Goal: Use online tool/utility: Use online tool/utility

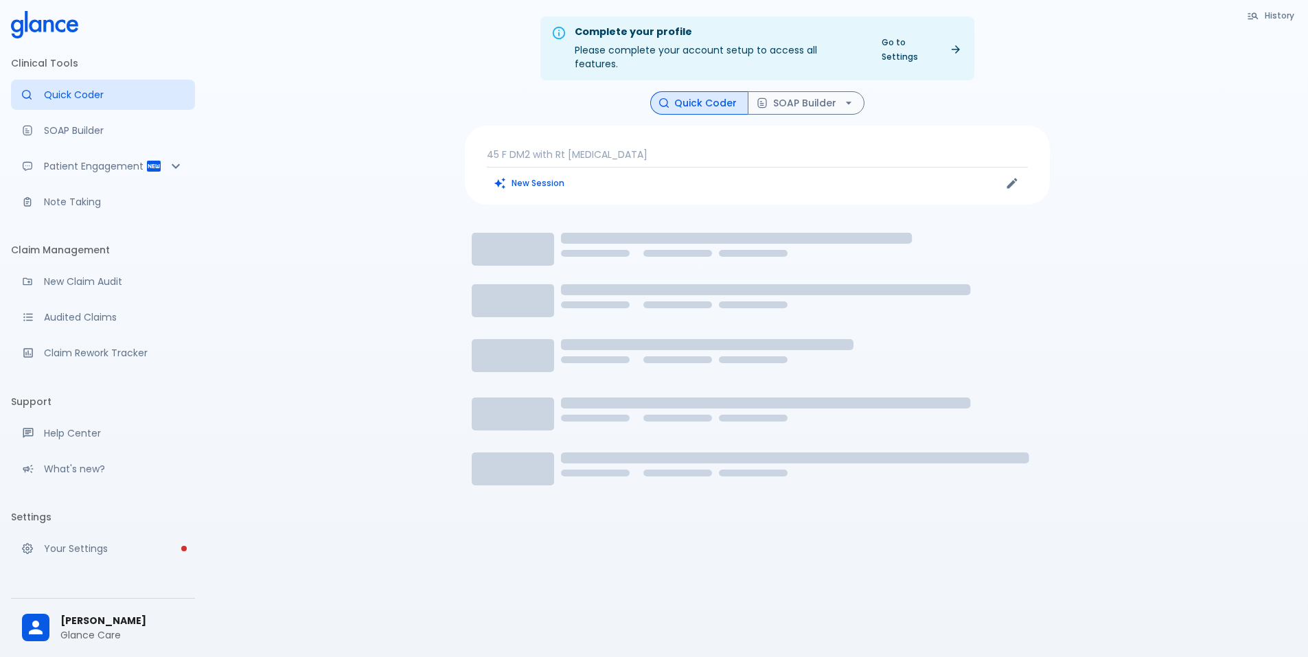
click at [575, 148] on p "45 F DM2 with Rt [MEDICAL_DATA]" at bounding box center [757, 155] width 541 height 14
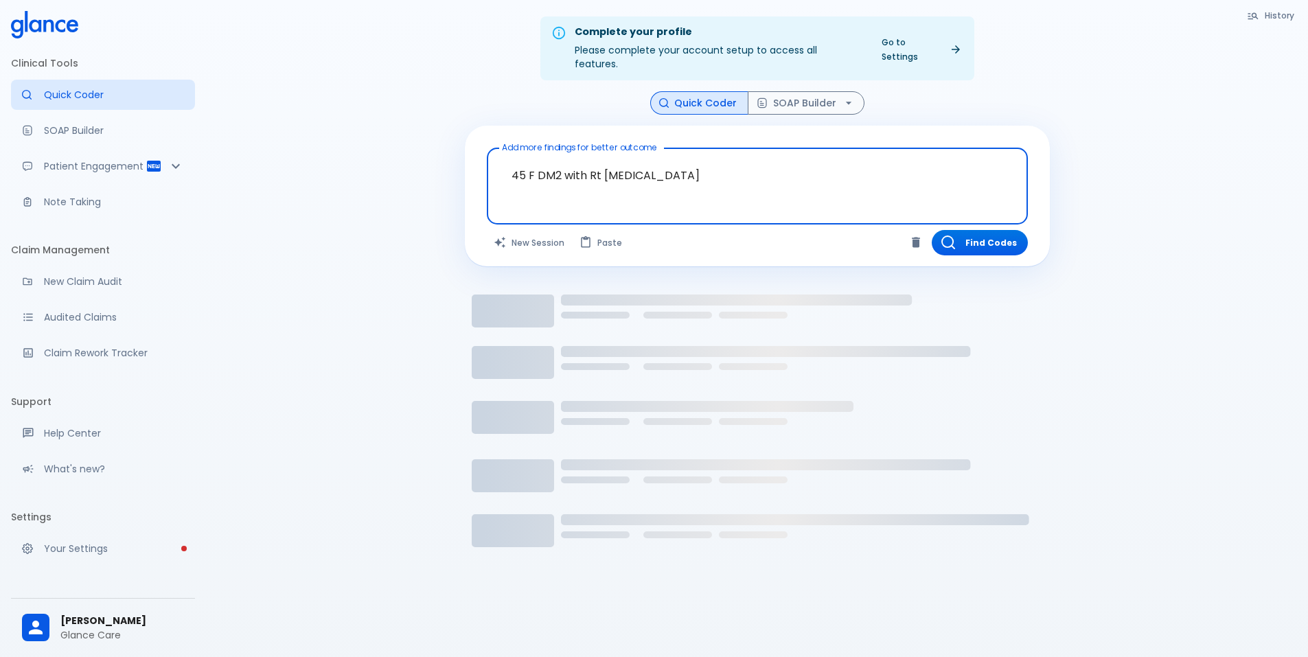
click at [581, 155] on textarea "45 F DM2 with Rt [MEDICAL_DATA]" at bounding box center [757, 175] width 522 height 43
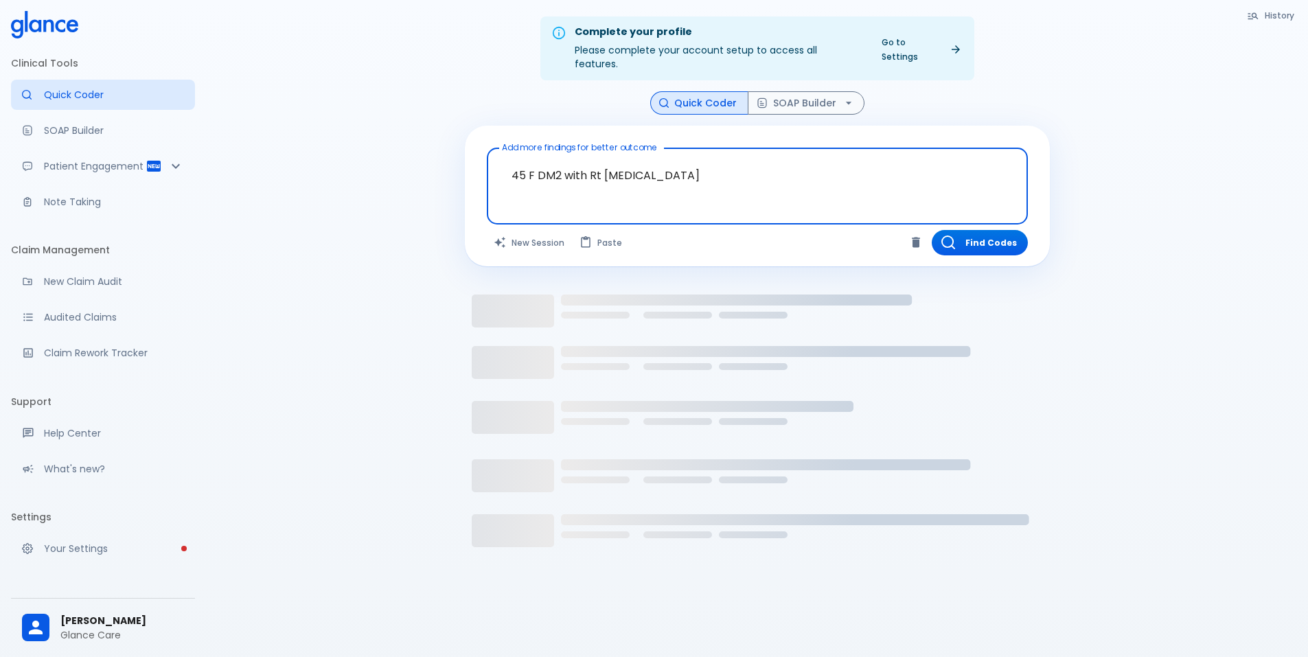
click at [581, 155] on textarea "45 F DM2 with Rt [MEDICAL_DATA]" at bounding box center [757, 175] width 522 height 43
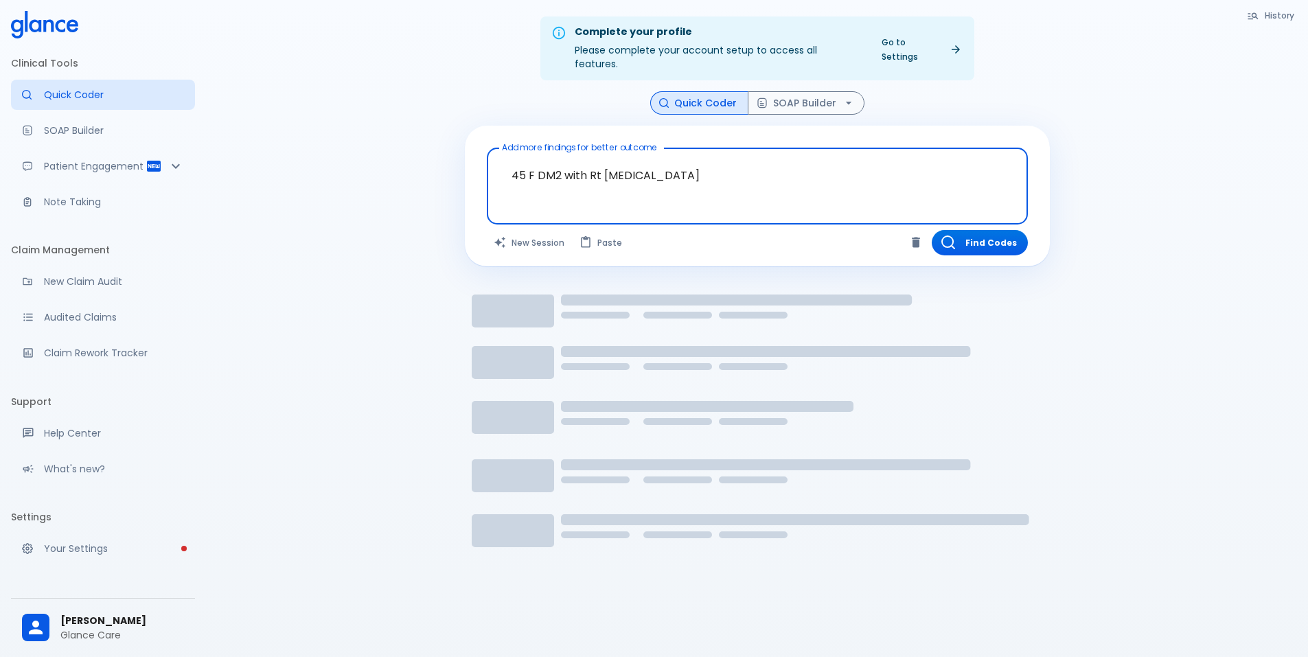
click at [581, 155] on textarea "45 F DM2 with Rt [MEDICAL_DATA]" at bounding box center [757, 175] width 522 height 43
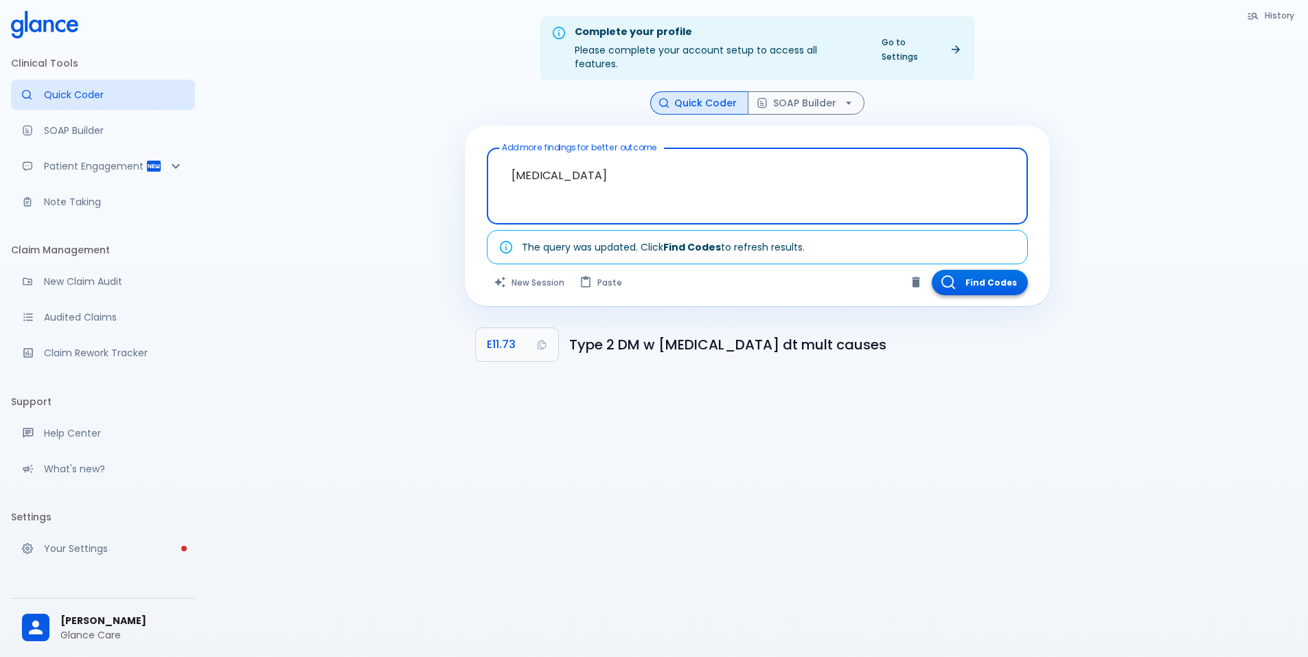
type textarea "[MEDICAL_DATA]"
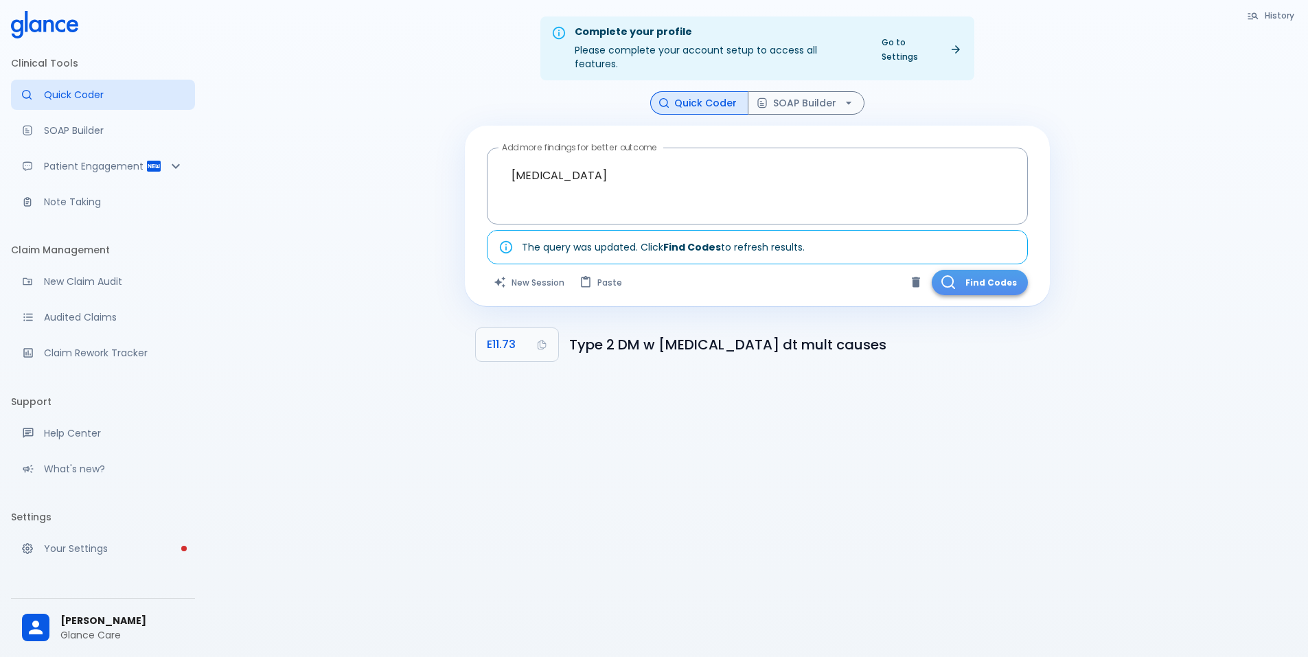
click at [988, 270] on button "Find Codes" at bounding box center [980, 282] width 96 height 25
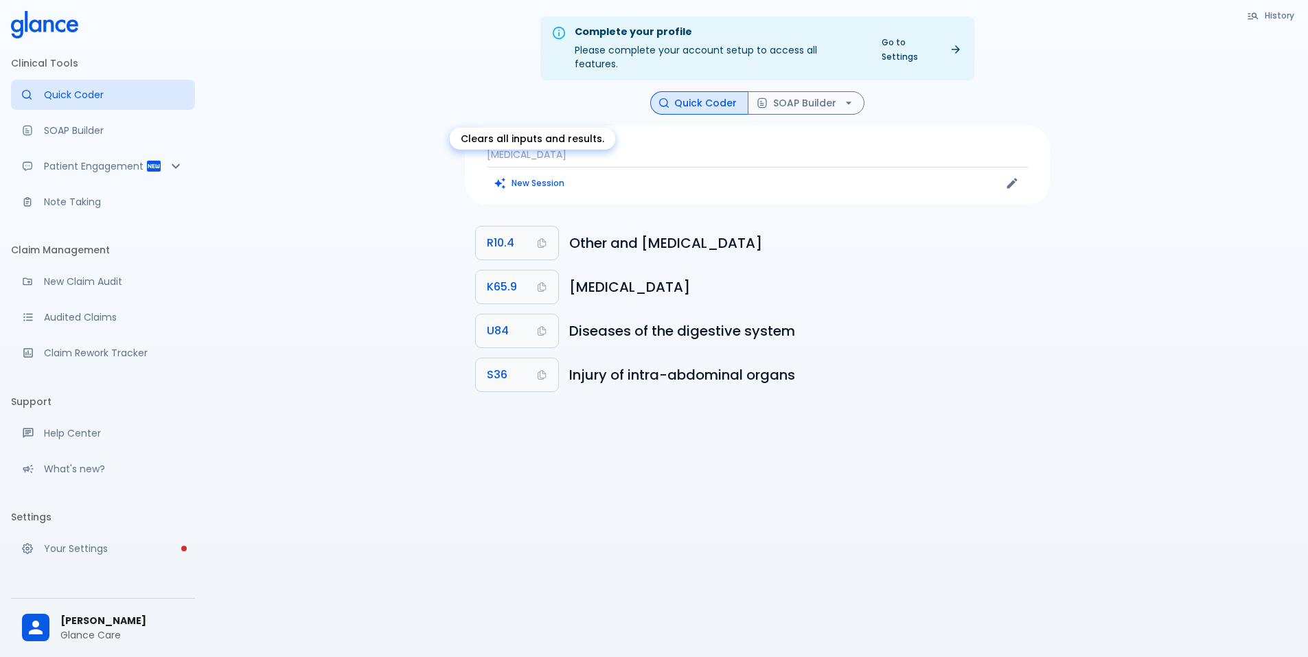
click at [532, 138] on div "Clears all inputs and results." at bounding box center [532, 139] width 165 height 22
click at [726, 128] on div "[MEDICAL_DATA] New Session" at bounding box center [757, 165] width 585 height 79
click at [562, 148] on p "[MEDICAL_DATA]" at bounding box center [757, 155] width 541 height 14
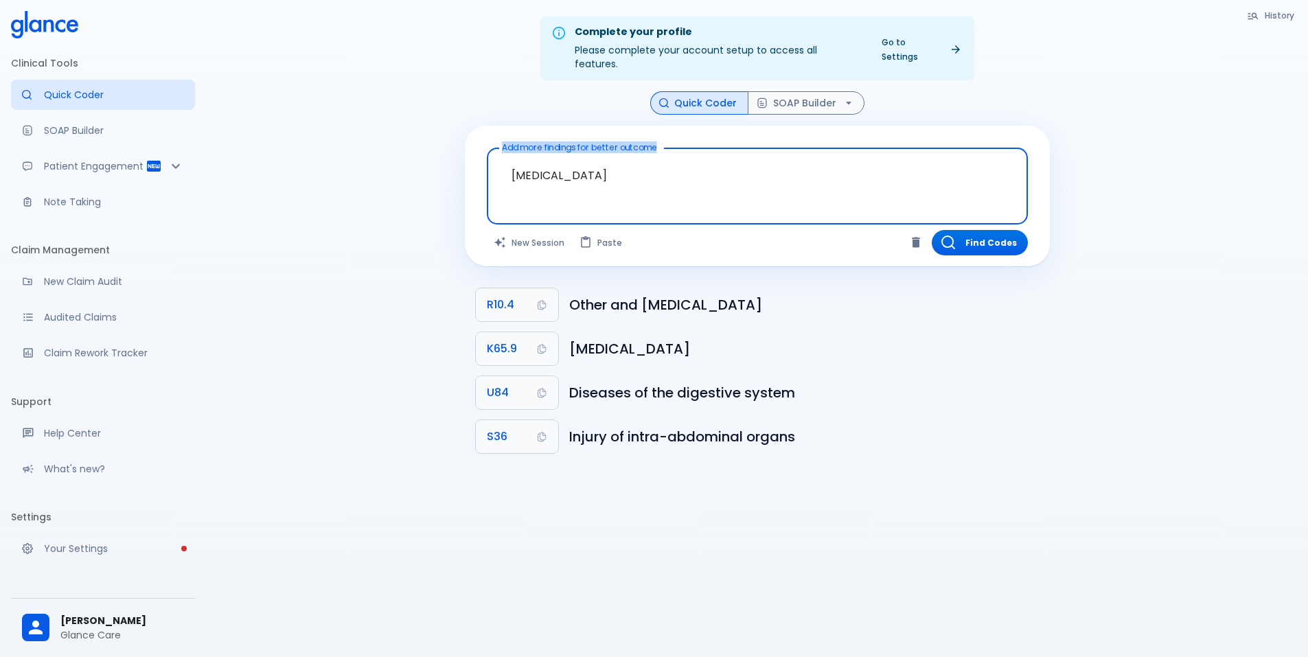
click at [562, 148] on div "[MEDICAL_DATA] x Add more findings for better outcome" at bounding box center [757, 186] width 541 height 77
click at [558, 168] on textarea "[MEDICAL_DATA]" at bounding box center [757, 175] width 522 height 43
click at [633, 170] on textarea "[MEDICAL_DATA]" at bounding box center [757, 175] width 522 height 43
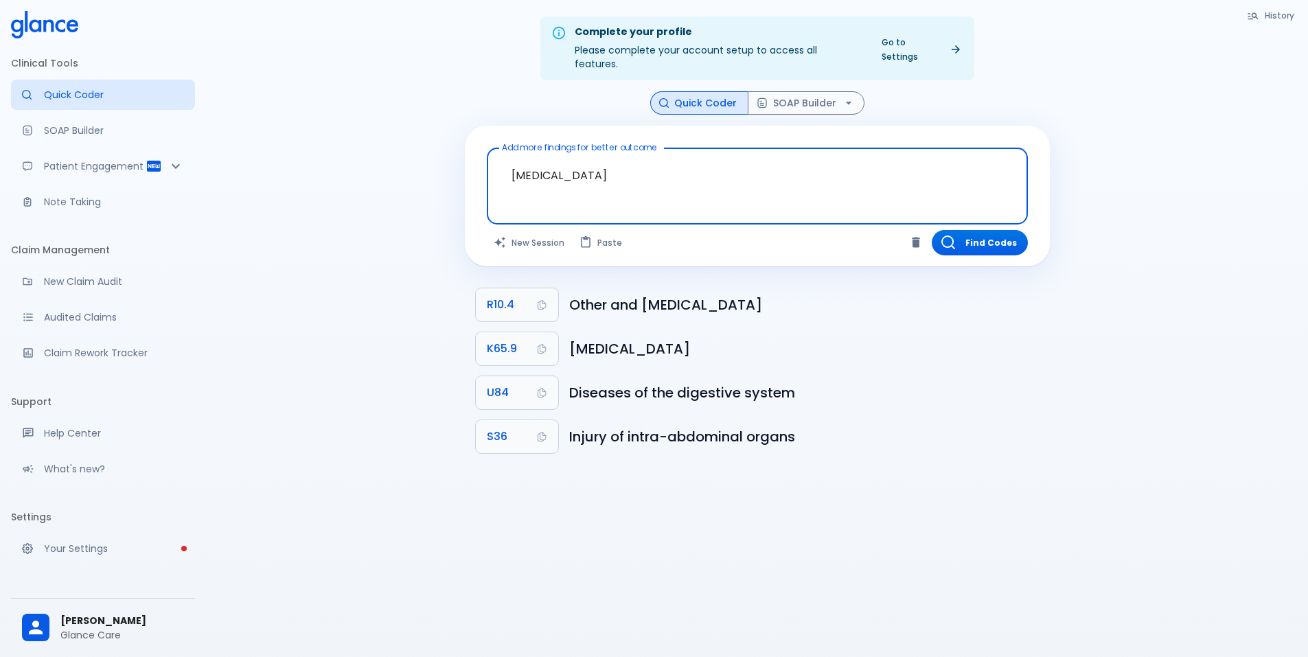
click at [633, 170] on textarea "[MEDICAL_DATA]" at bounding box center [757, 175] width 522 height 43
paste textarea "R14.0"
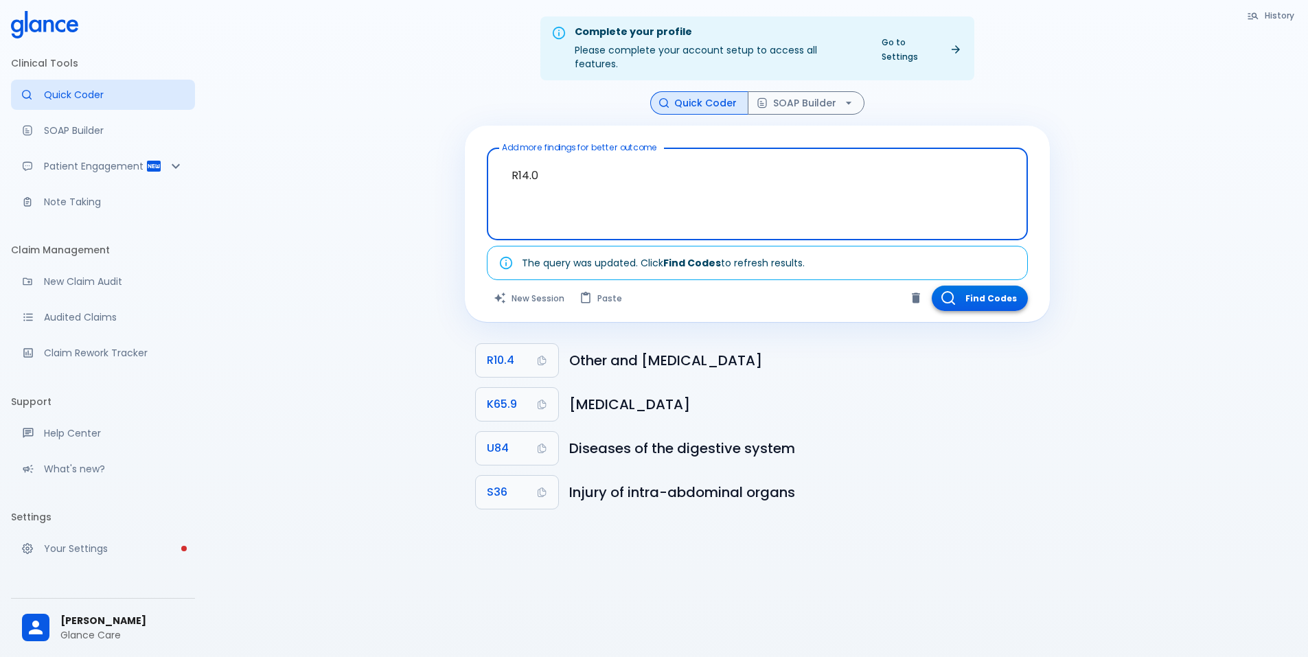
type textarea "R14.0"
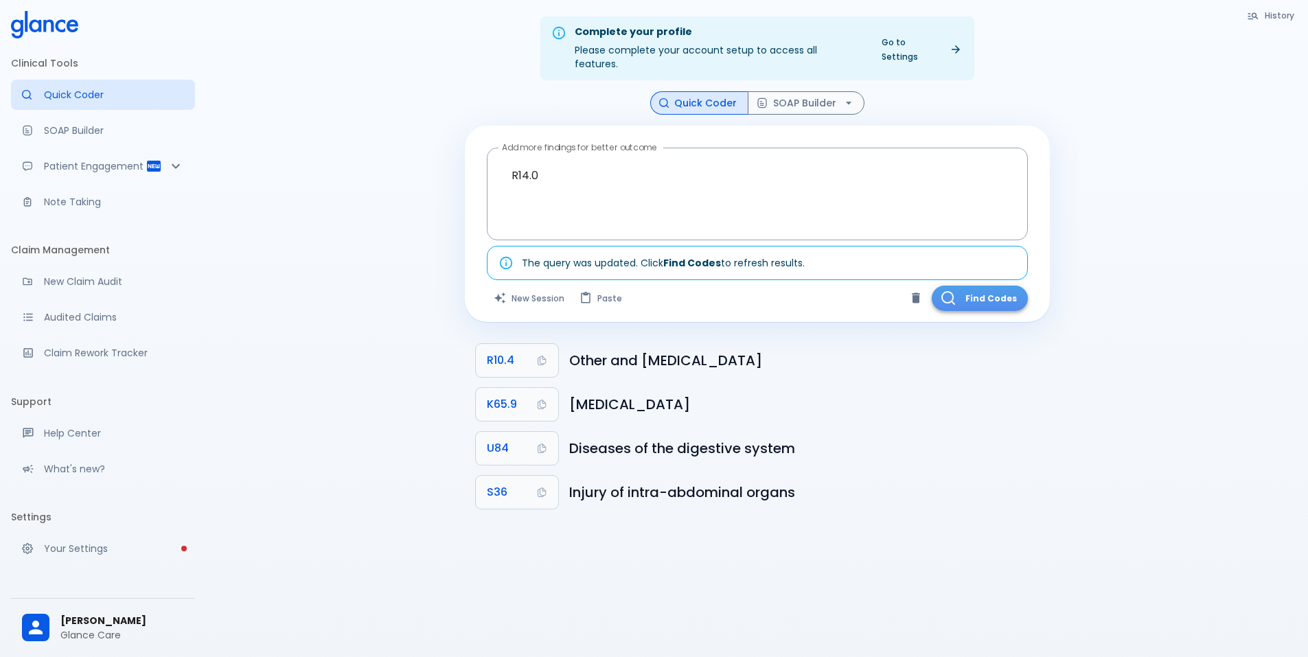
click at [1007, 291] on button "Find Codes" at bounding box center [980, 298] width 96 height 25
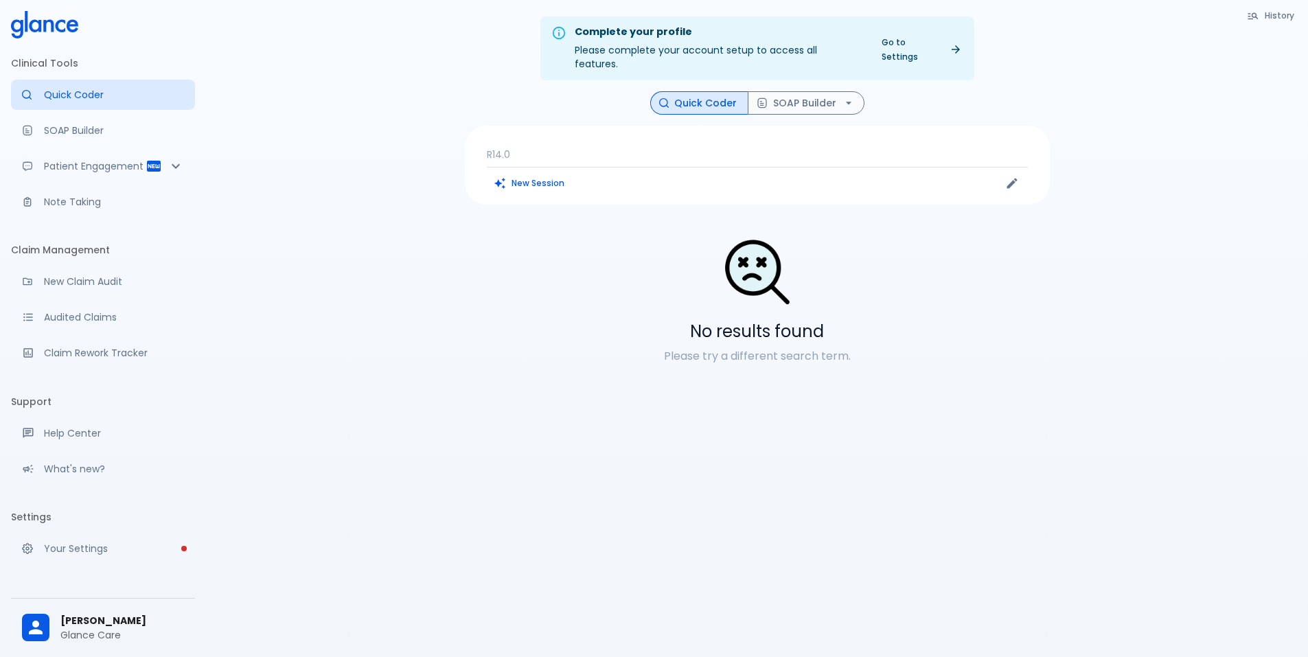
click at [498, 148] on p "R14.0" at bounding box center [757, 155] width 541 height 14
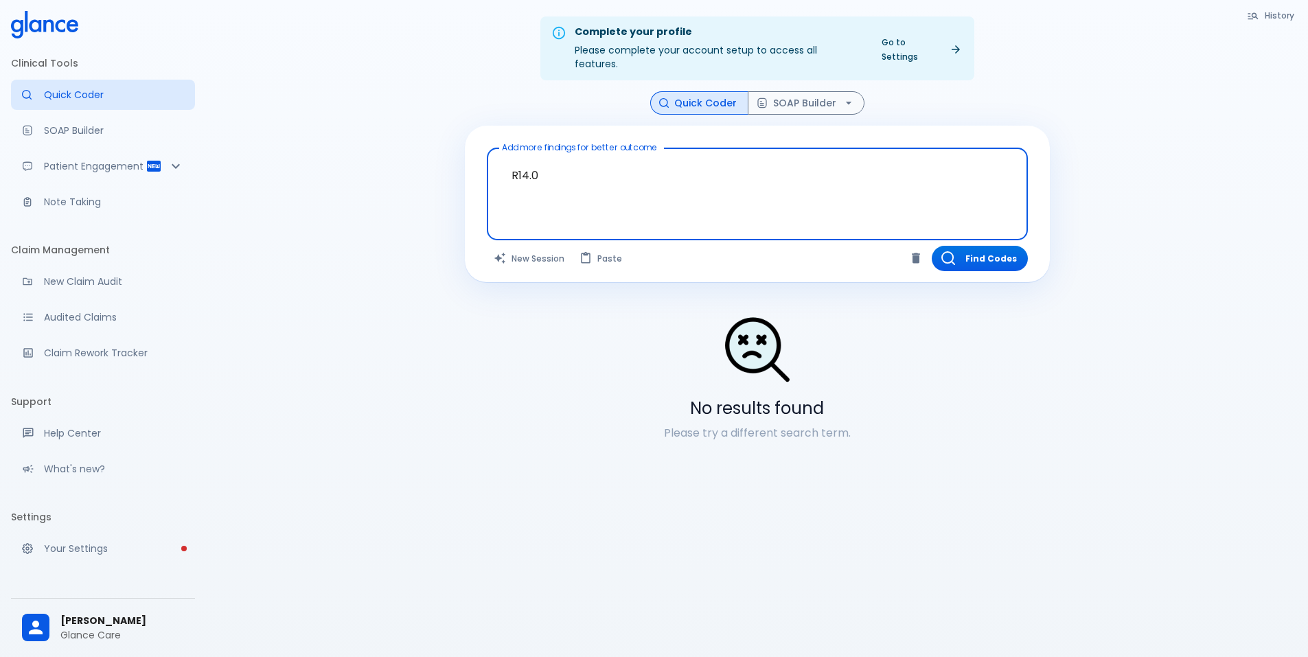
click at [523, 160] on textarea "R14.0" at bounding box center [757, 183] width 522 height 59
click at [536, 168] on textarea "R14.0" at bounding box center [757, 183] width 522 height 59
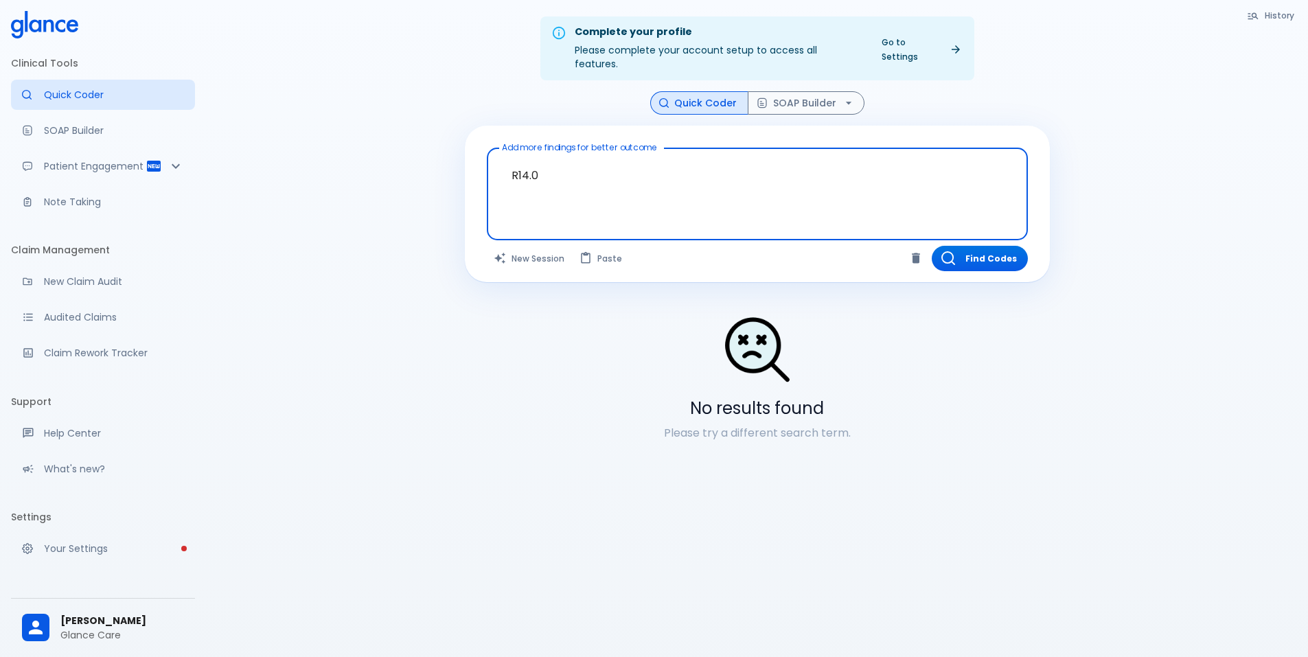
click at [558, 162] on textarea "R14.0" at bounding box center [757, 183] width 522 height 59
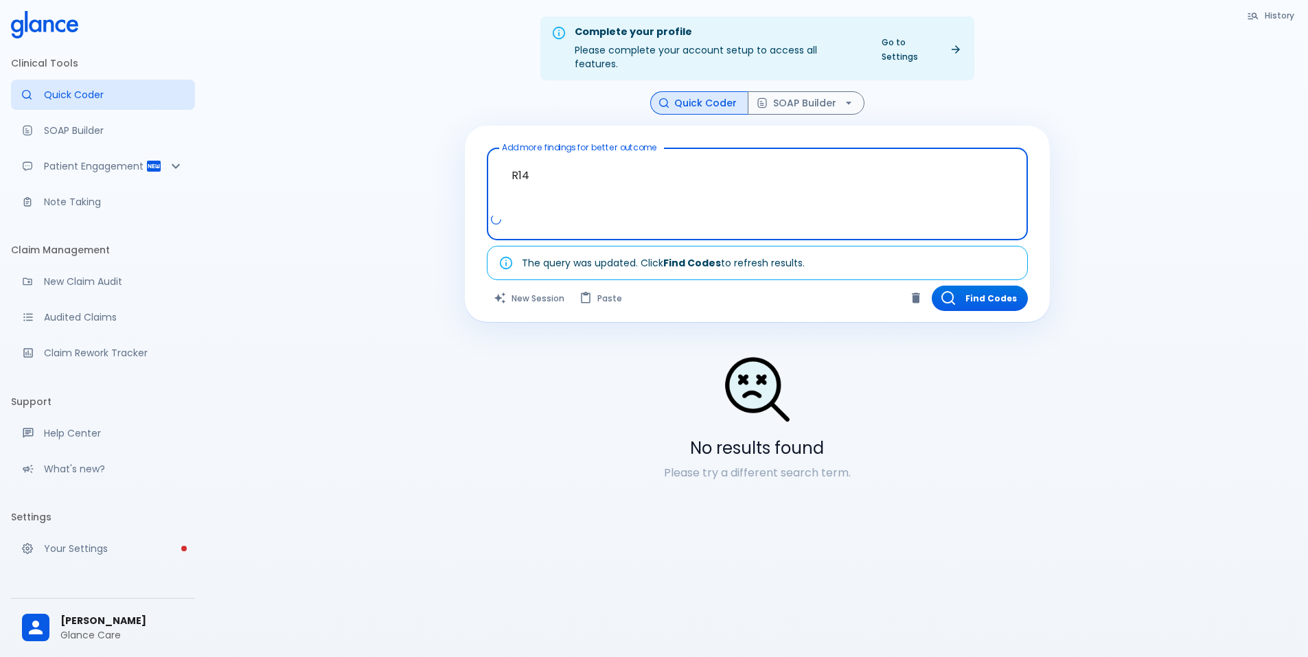
click at [520, 158] on textarea "R14" at bounding box center [757, 183] width 522 height 59
type textarea "R14"
